Goal: Task Accomplishment & Management: Manage account settings

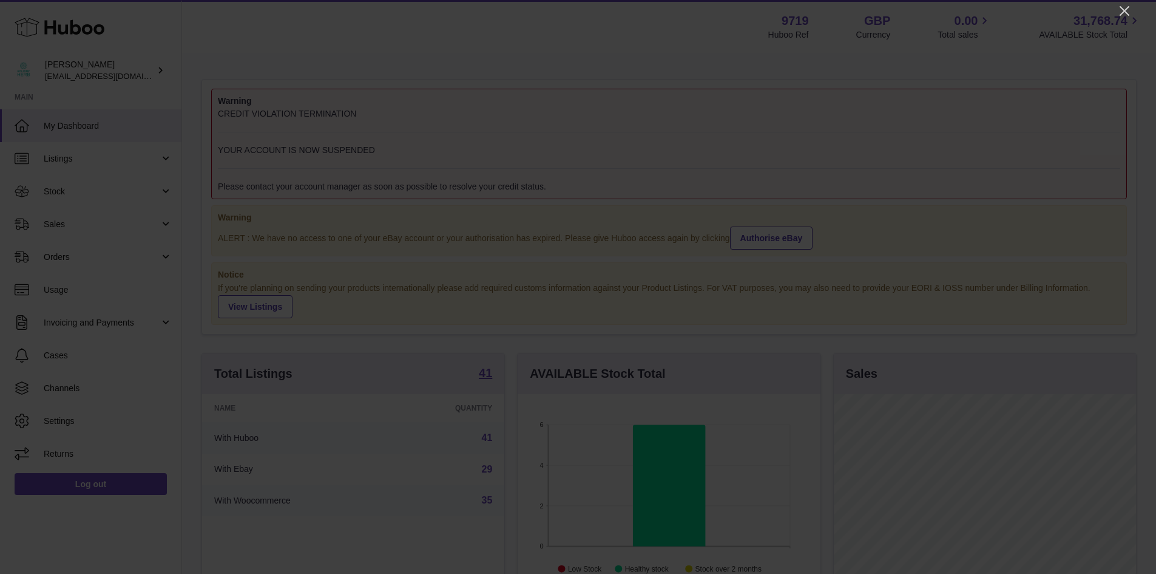
scroll to position [189, 306]
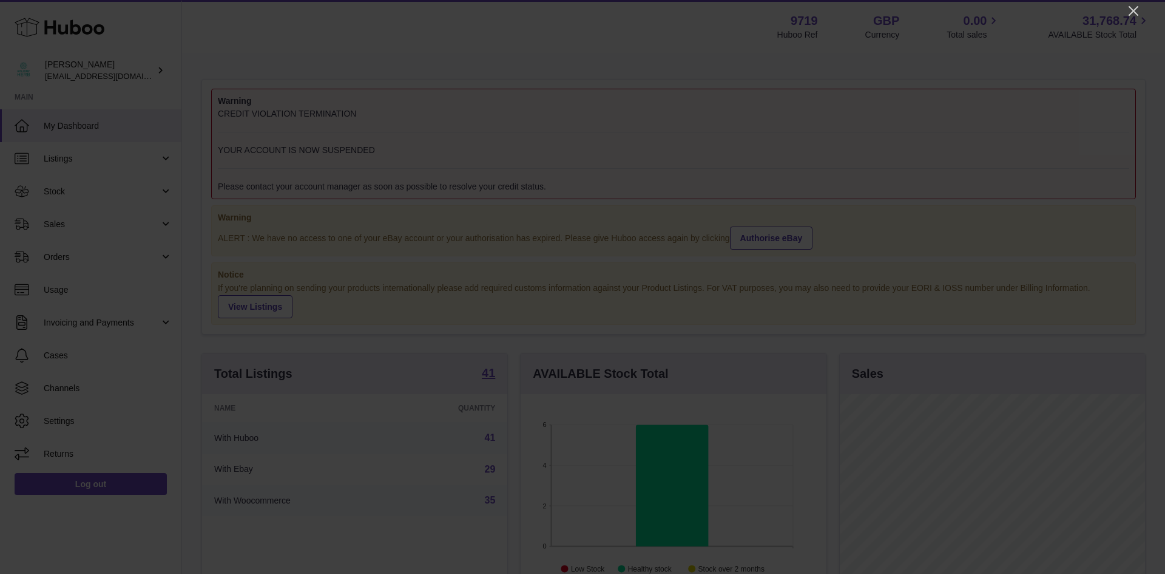
click at [1142, 16] on div at bounding box center [582, 287] width 1165 height 574
click at [1140, 5] on icon "Close" at bounding box center [1133, 11] width 15 height 15
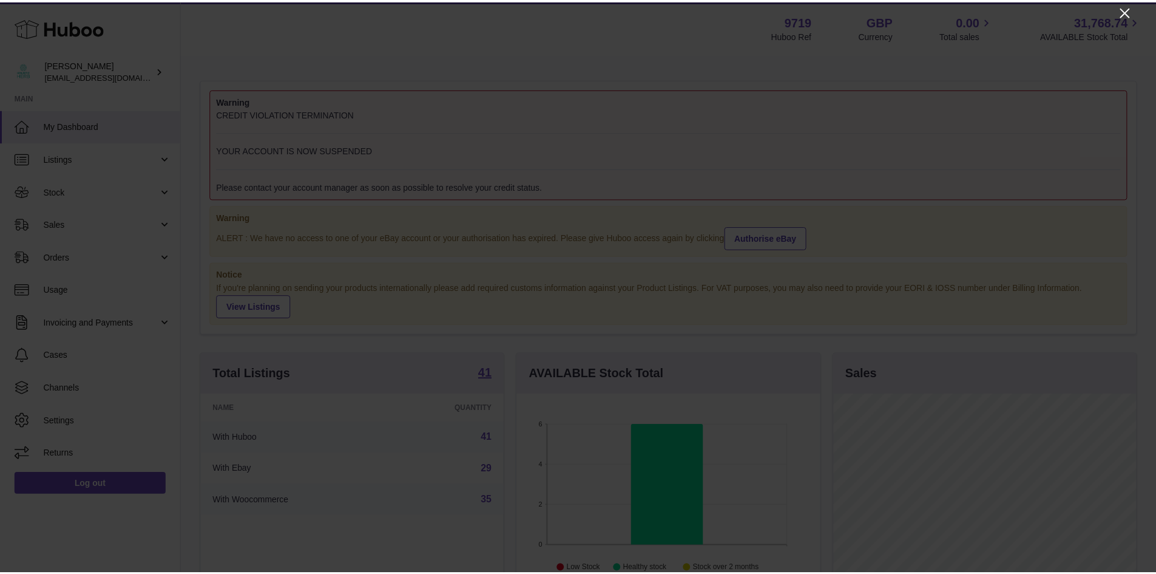
scroll to position [606720, 606607]
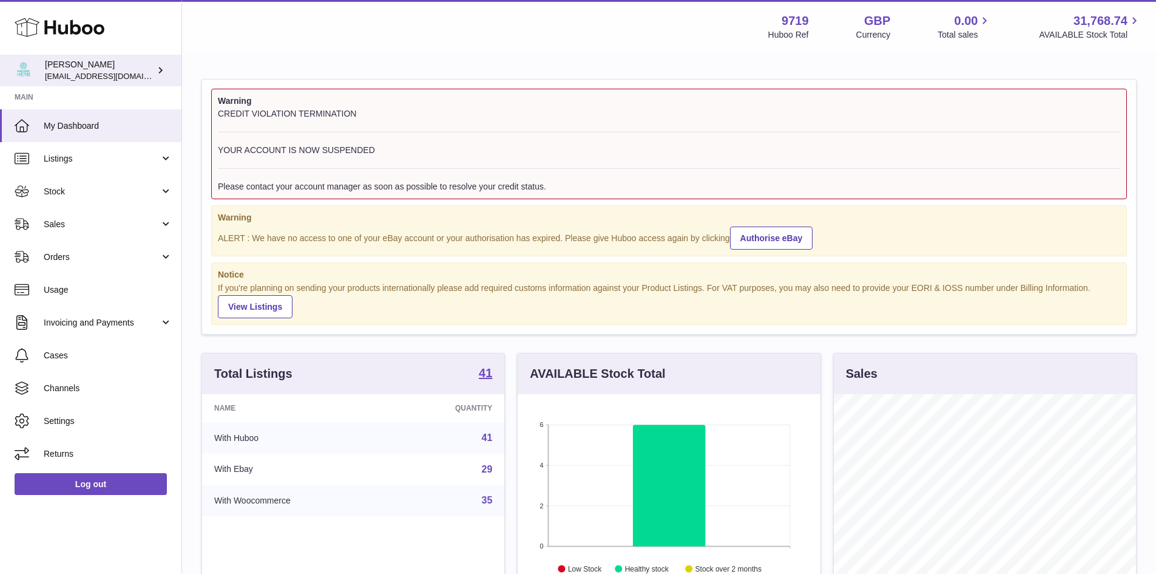
click at [112, 73] on span "[EMAIL_ADDRESS][DOMAIN_NAME]" at bounding box center [112, 76] width 134 height 10
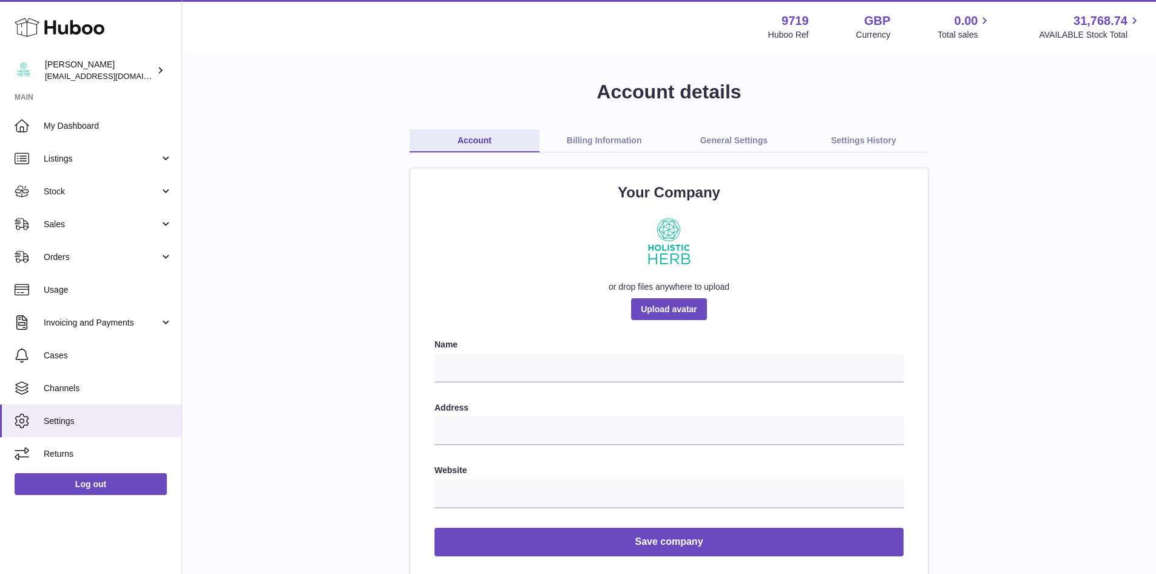
click at [598, 132] on link "Billing Information" at bounding box center [605, 140] width 130 height 23
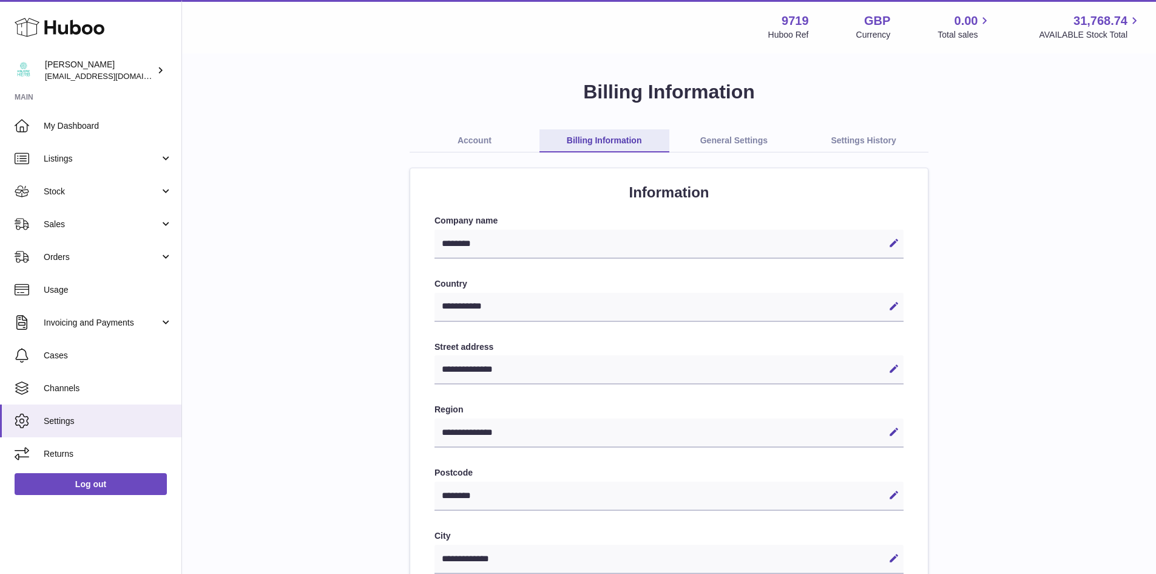
select select "**"
